Goal: Navigation & Orientation: Find specific page/section

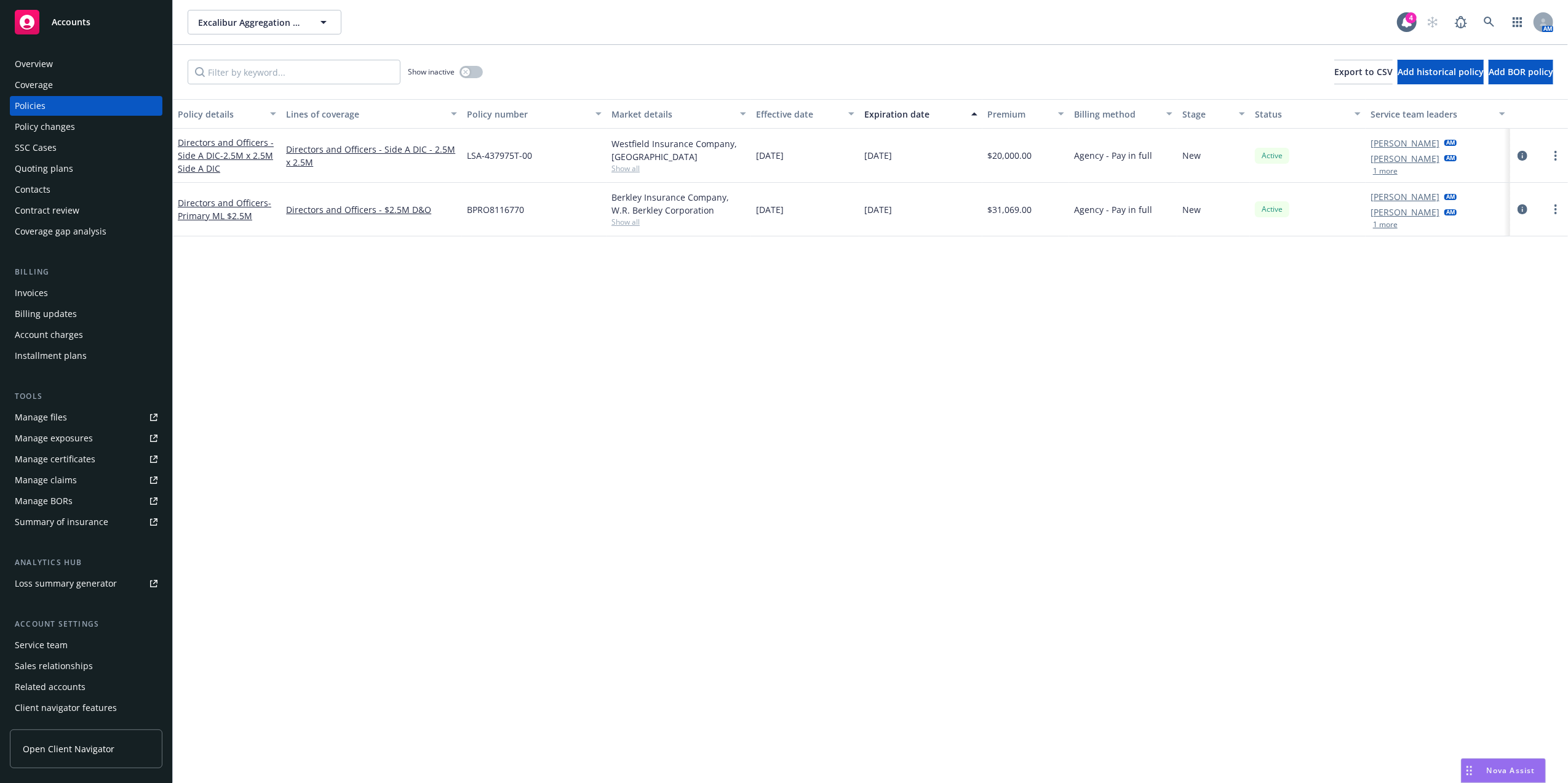
click at [4, 65] on div "Overview Coverage Policies Policy changes SSC Cases Quoting plans Contacts Cont…" at bounding box center [86, 410] width 172 height 743
click at [20, 62] on div "Overview" at bounding box center [34, 64] width 38 height 20
